Goal: Task Accomplishment & Management: Complete application form

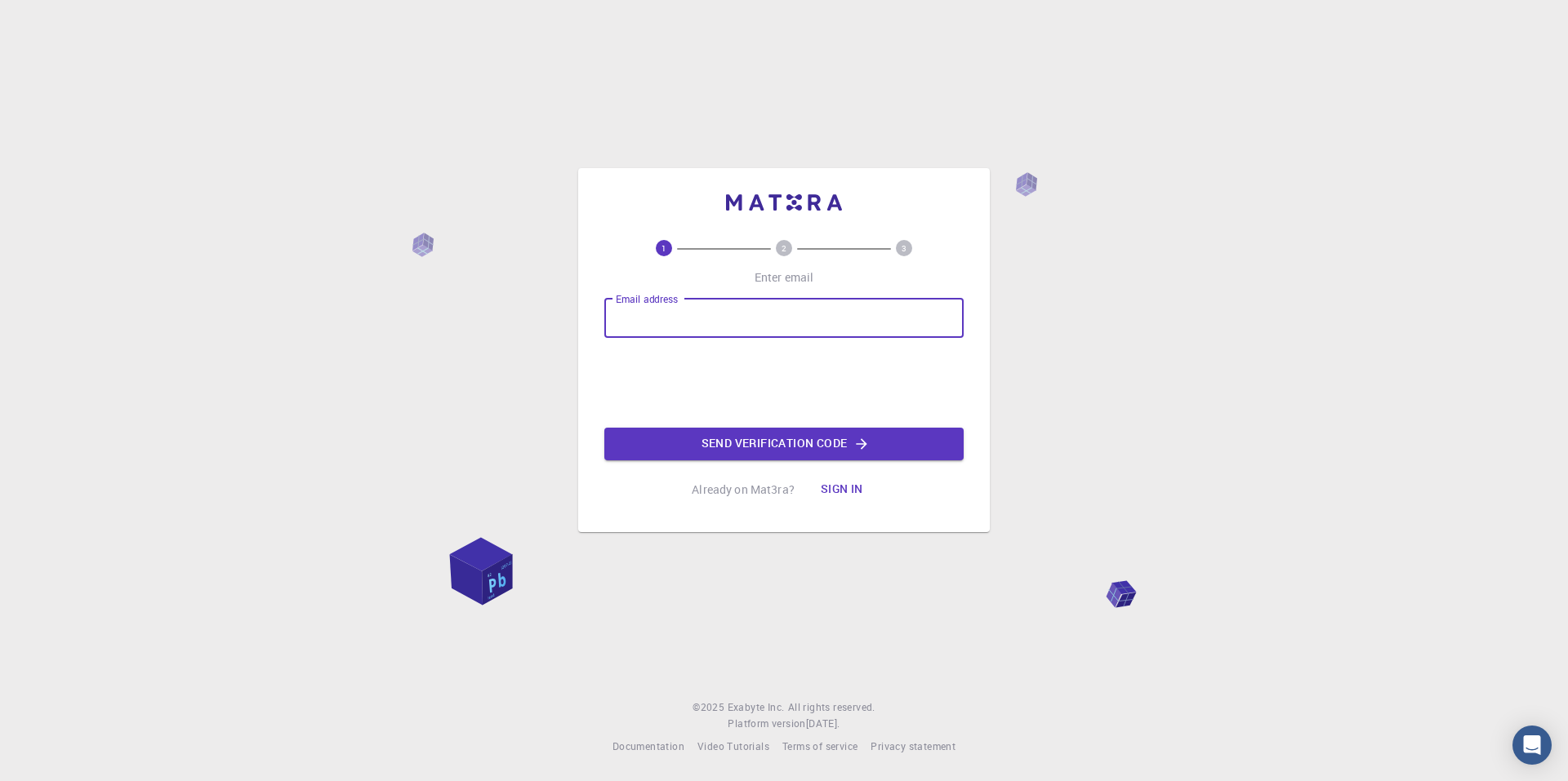
type input "[EMAIL_ADDRESS][DOMAIN_NAME]"
click at [892, 457] on button "Send verification code" at bounding box center [784, 443] width 359 height 32
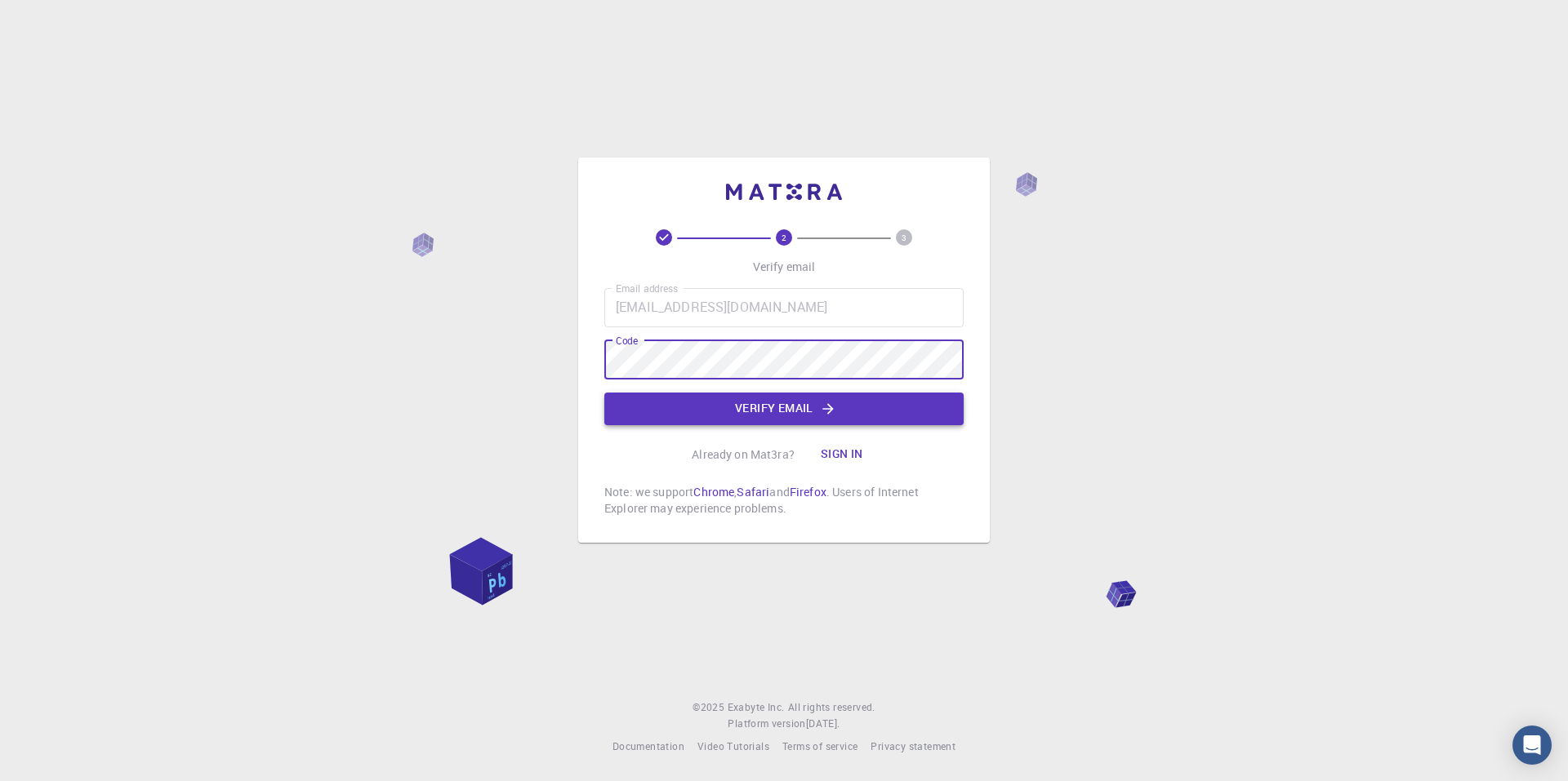
click at [722, 404] on button "Verify email" at bounding box center [784, 408] width 359 height 32
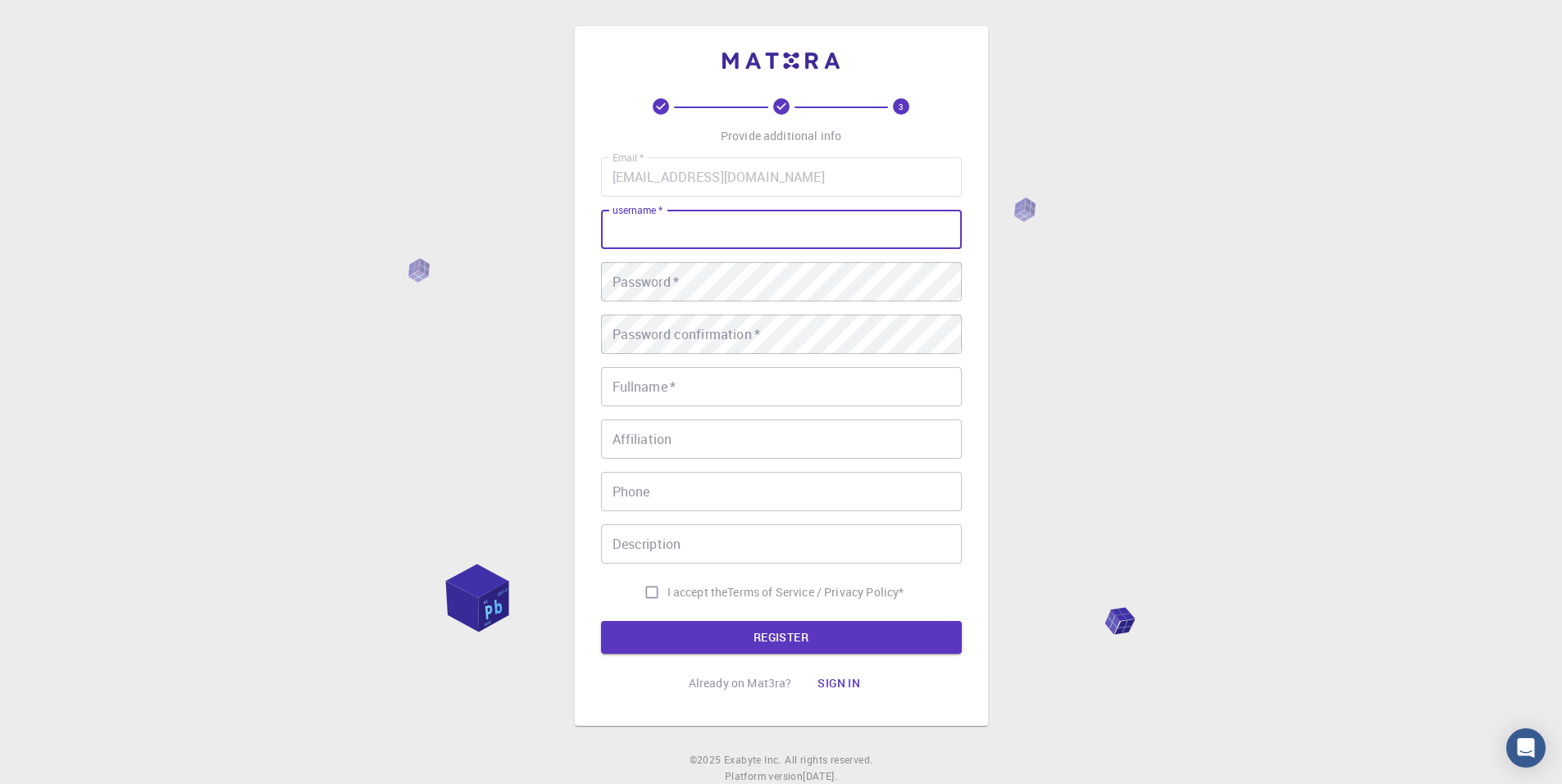
click at [725, 234] on input "username   *" at bounding box center [781, 229] width 361 height 39
type input "carolina.mbrochado"
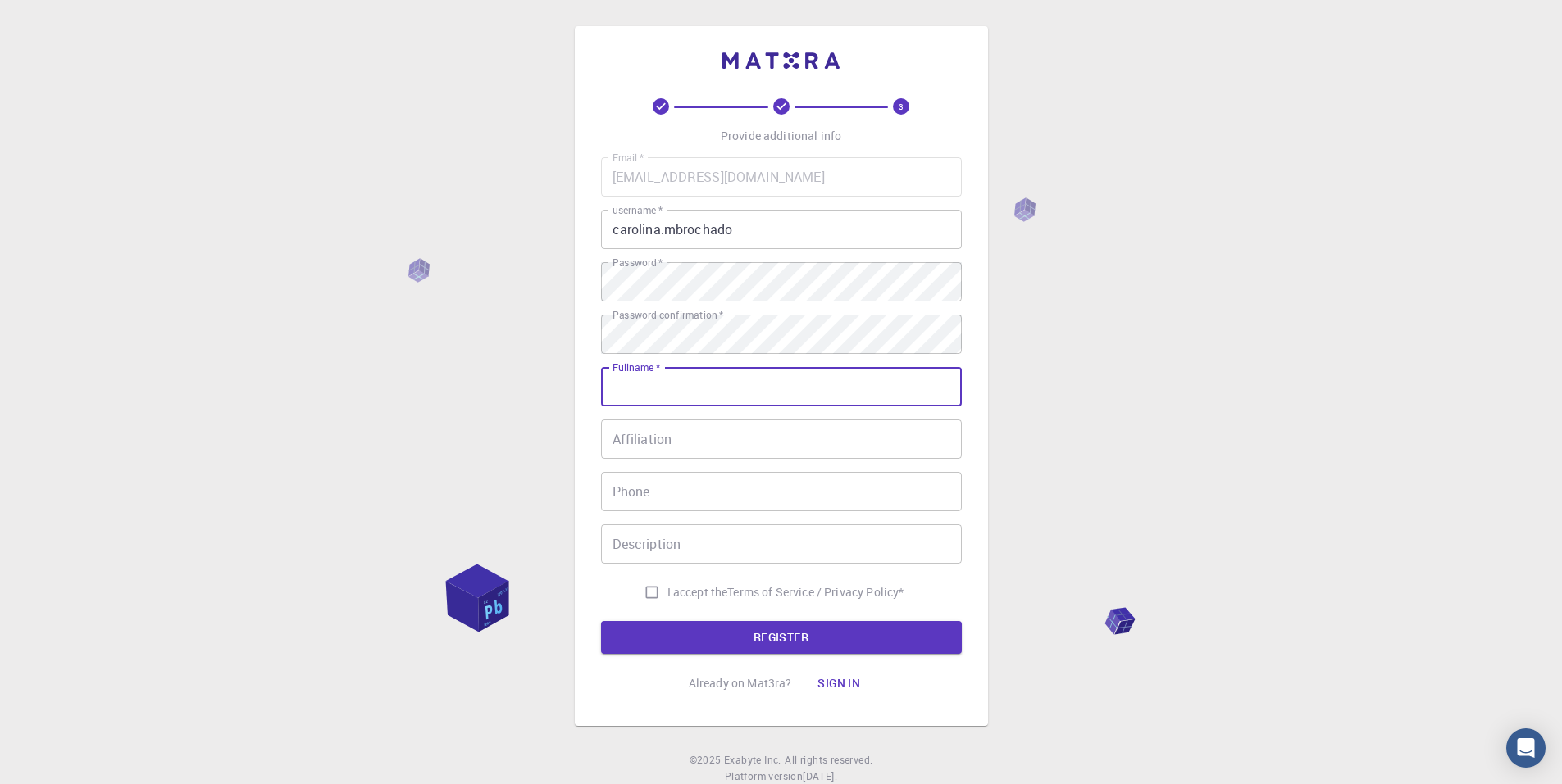
click at [741, 388] on input "Fullname   *" at bounding box center [781, 387] width 361 height 39
type input "[PERSON_NAME]"
click at [713, 435] on input "Affiliation" at bounding box center [781, 439] width 361 height 39
